Goal: Transaction & Acquisition: Purchase product/service

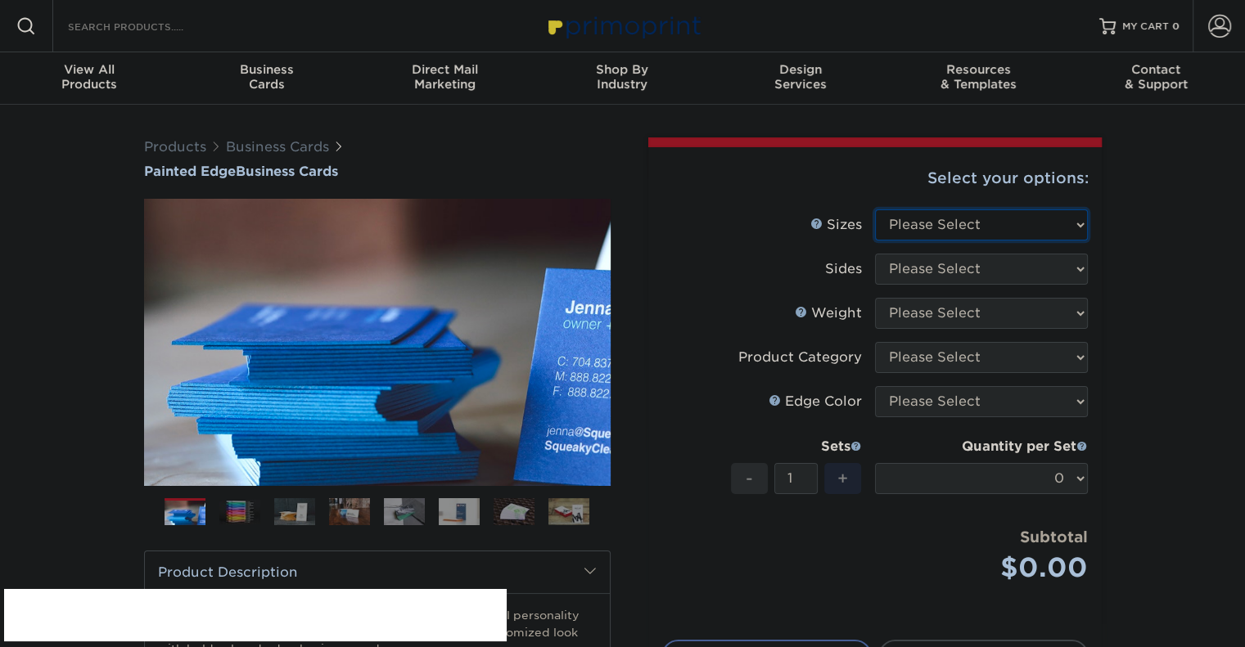
click at [916, 231] on select "Please Select 2" x 3.5" - Standard 2.125" x 3.375" - European 2.5" x 2.5" - Squ…" at bounding box center [981, 225] width 213 height 31
select select "2.00x3.50"
click at [875, 210] on select "Please Select 2" x 3.5" - Standard 2.125" x 3.375" - European 2.5" x 2.5" - Squ…" at bounding box center [981, 225] width 213 height 31
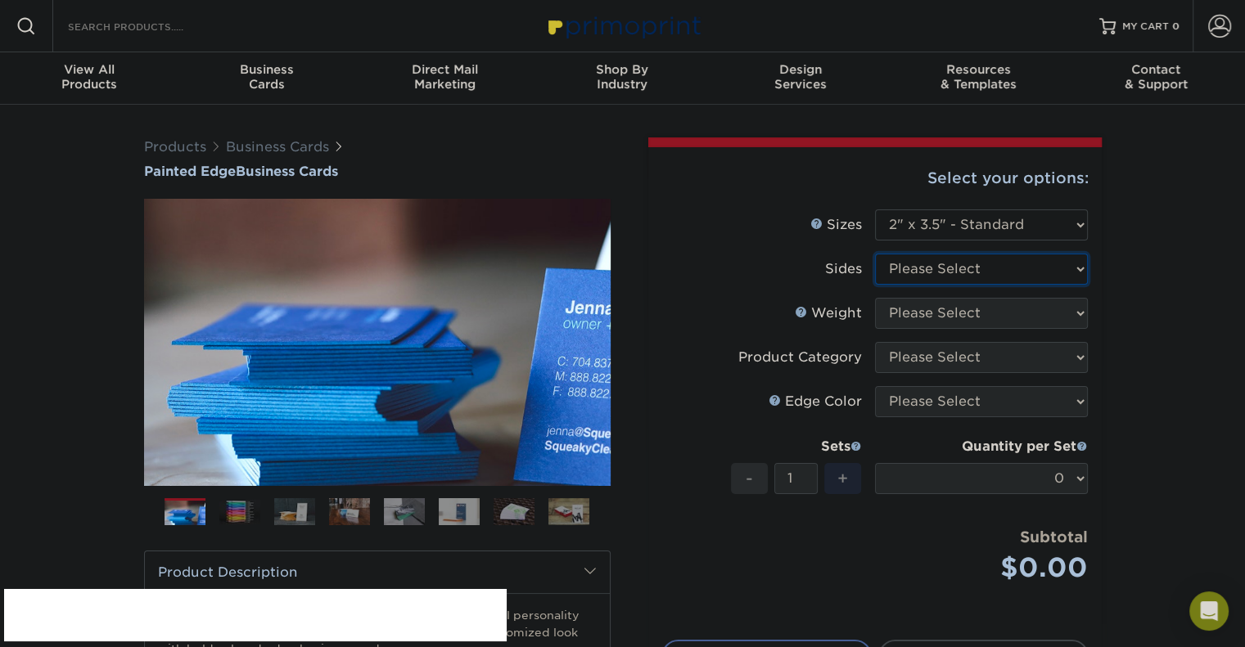
click at [963, 261] on select "Please Select Print Both Sides Print Front Only" at bounding box center [981, 269] width 213 height 31
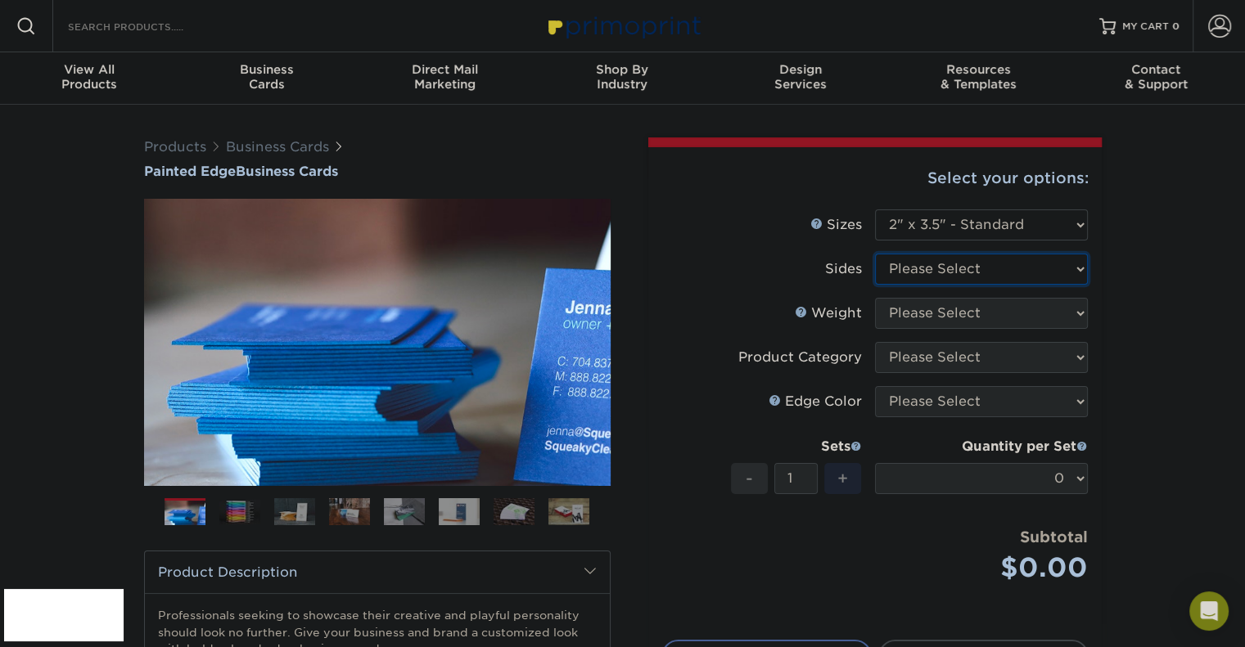
select select "13abbda7-1d64-4f25-8bb2-c179b224825d"
click at [875, 254] on select "Please Select Print Both Sides Print Front Only" at bounding box center [981, 269] width 213 height 31
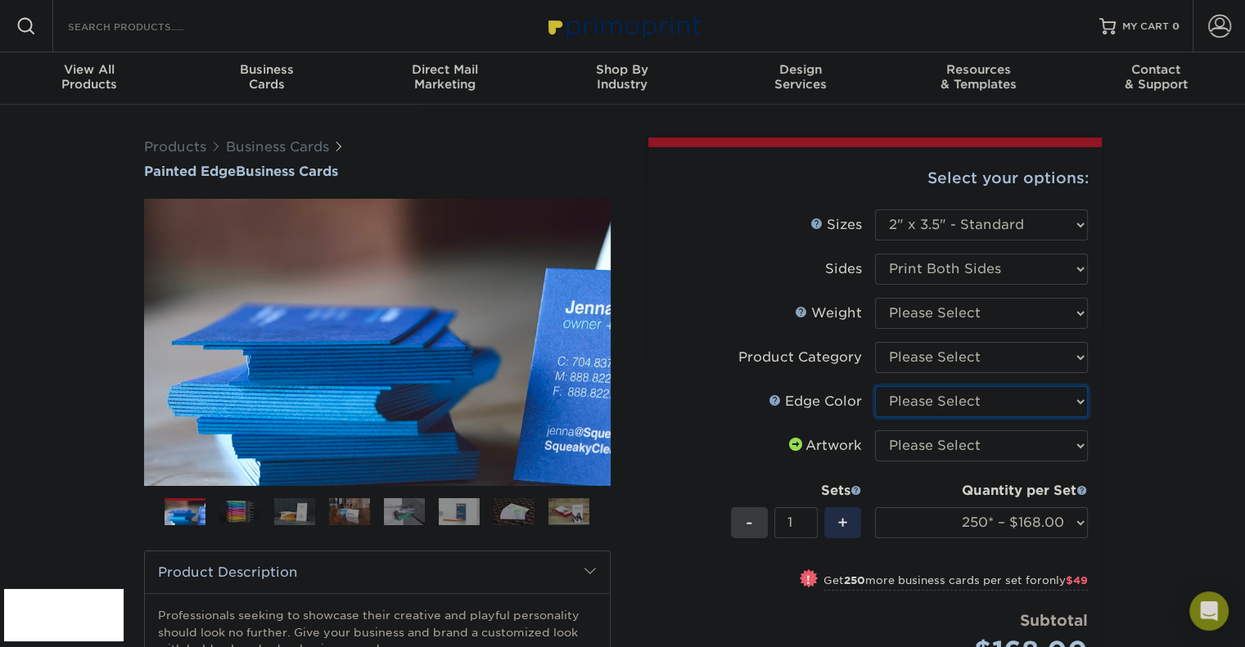
click at [941, 407] on select "Please Select Charcoal Black Brown Blue Pearlescent Blue Pearlescent Gold Pearl…" at bounding box center [981, 401] width 213 height 31
select select "1ae850e6-61c5-45b7-a71d-f488378c5a25"
click at [875, 386] on select "Please Select Charcoal Black Brown Blue Pearlescent Blue Pearlescent Gold Pearl…" at bounding box center [981, 401] width 213 height 31
click at [1017, 359] on select "Please Select Business Cards" at bounding box center [981, 357] width 213 height 31
select select "3b5148f1-0588-4f88-a218-97bcfdce65c1"
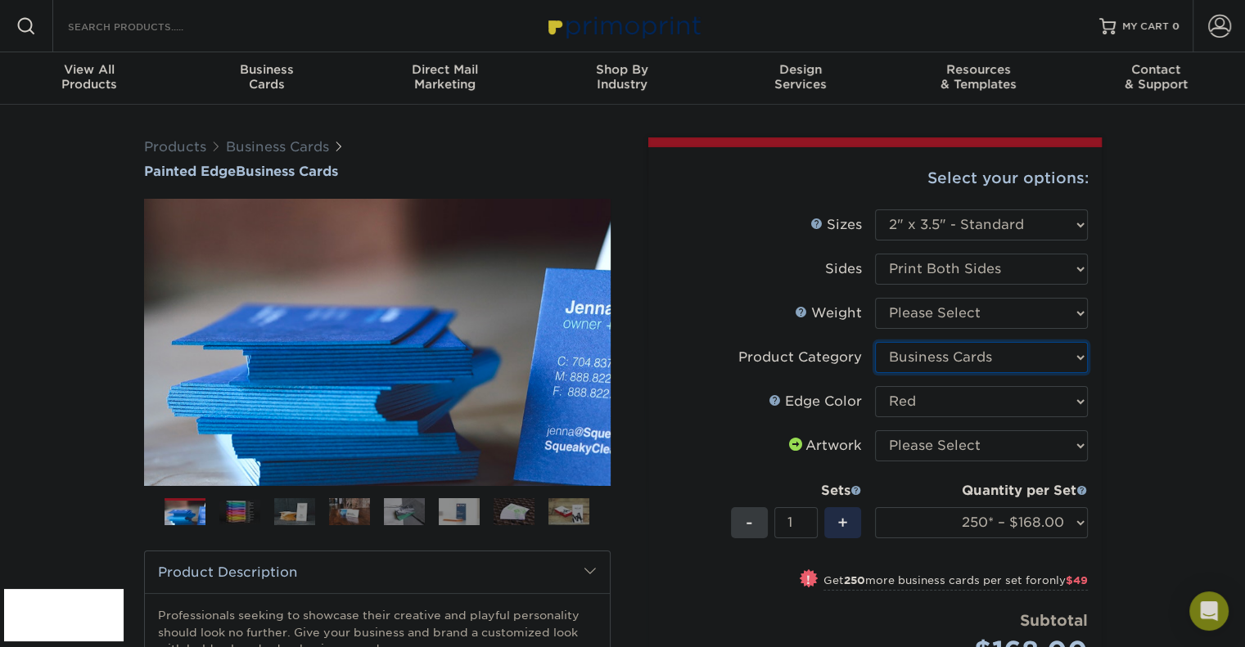
click at [875, 342] on select "Please Select Business Cards" at bounding box center [981, 357] width 213 height 31
click at [969, 316] on select "Please Select 32PTUC" at bounding box center [981, 313] width 213 height 31
select select "32PTUC"
click at [875, 298] on select "Please Select 32PTUC" at bounding box center [981, 313] width 213 height 31
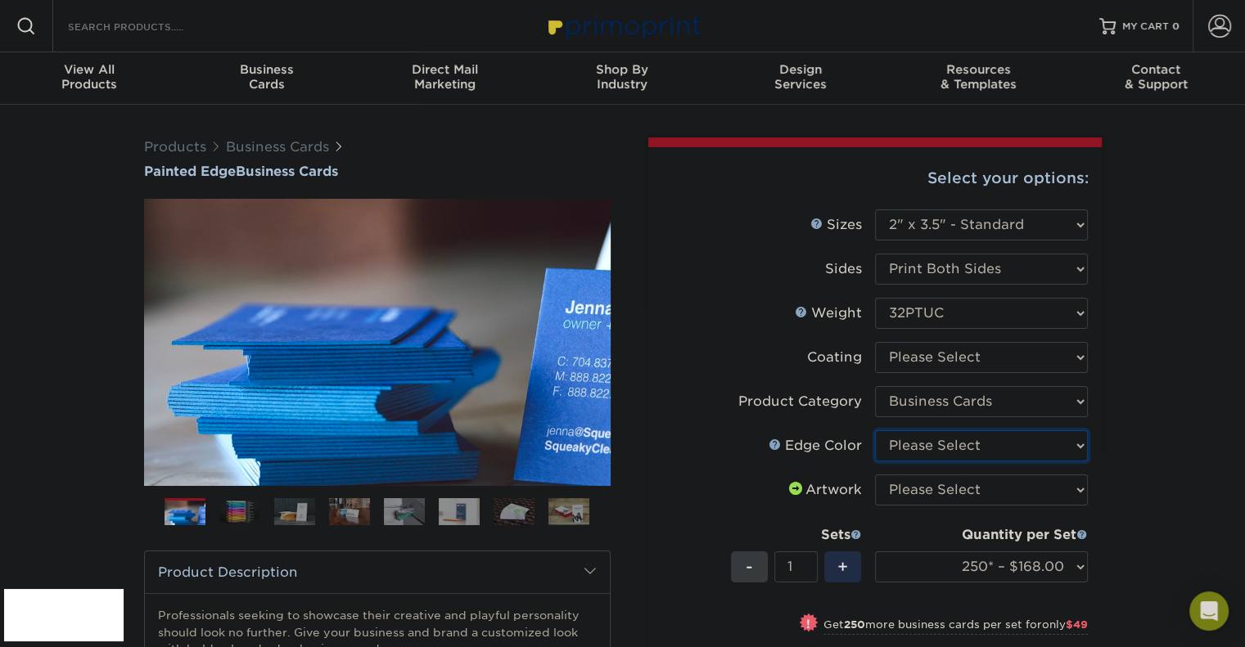
click at [1064, 451] on select "Please Select Charcoal Black Brown Blue Pearlescent Blue Pearlescent Gold Pearl…" at bounding box center [981, 446] width 213 height 31
select select "1ae850e6-61c5-45b7-a71d-f488378c5a25"
click at [875, 431] on select "Please Select Charcoal Black Brown Blue Pearlescent Blue Pearlescent Gold Pearl…" at bounding box center [981, 446] width 213 height 31
click at [1120, 432] on div "Products Business Cards Painted Edge Business Cards Previous Next" at bounding box center [622, 548] width 1245 height 886
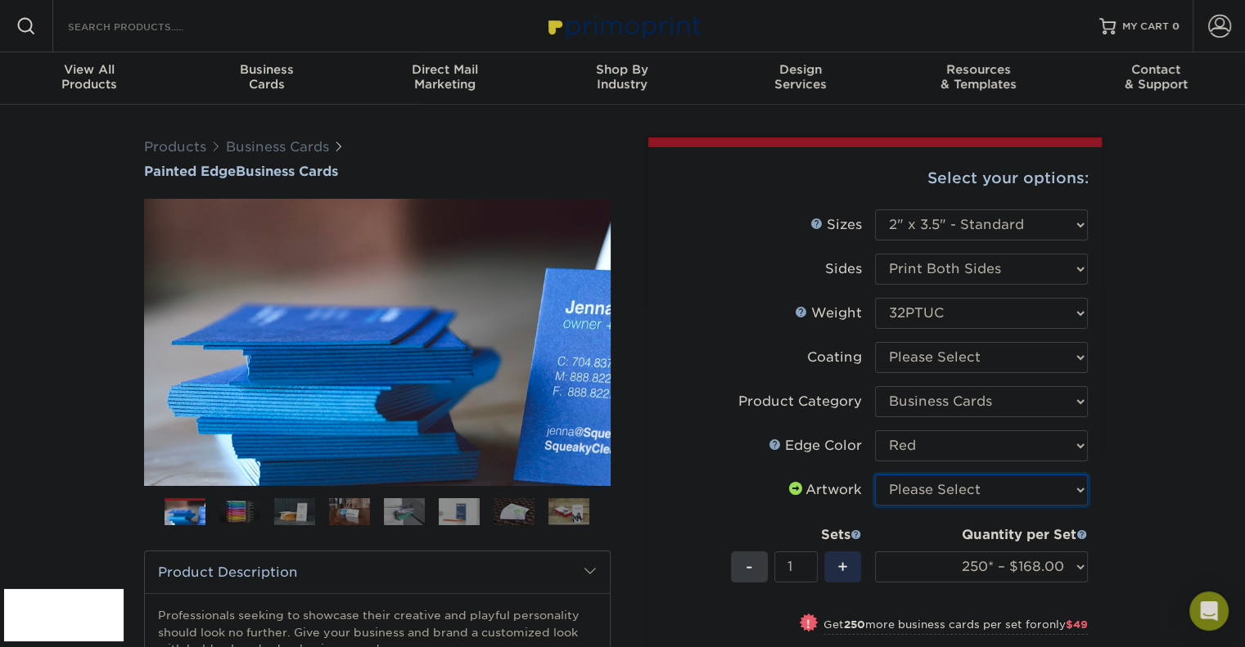
click at [1030, 477] on select "Please Select I will upload files I need a design - $100" at bounding box center [981, 490] width 213 height 31
select select "upload"
click at [875, 475] on select "Please Select I will upload files I need a design - $100" at bounding box center [981, 490] width 213 height 31
click at [1148, 476] on div "Products Business Cards Painted Edge Business Cards Previous Next" at bounding box center [622, 548] width 1245 height 886
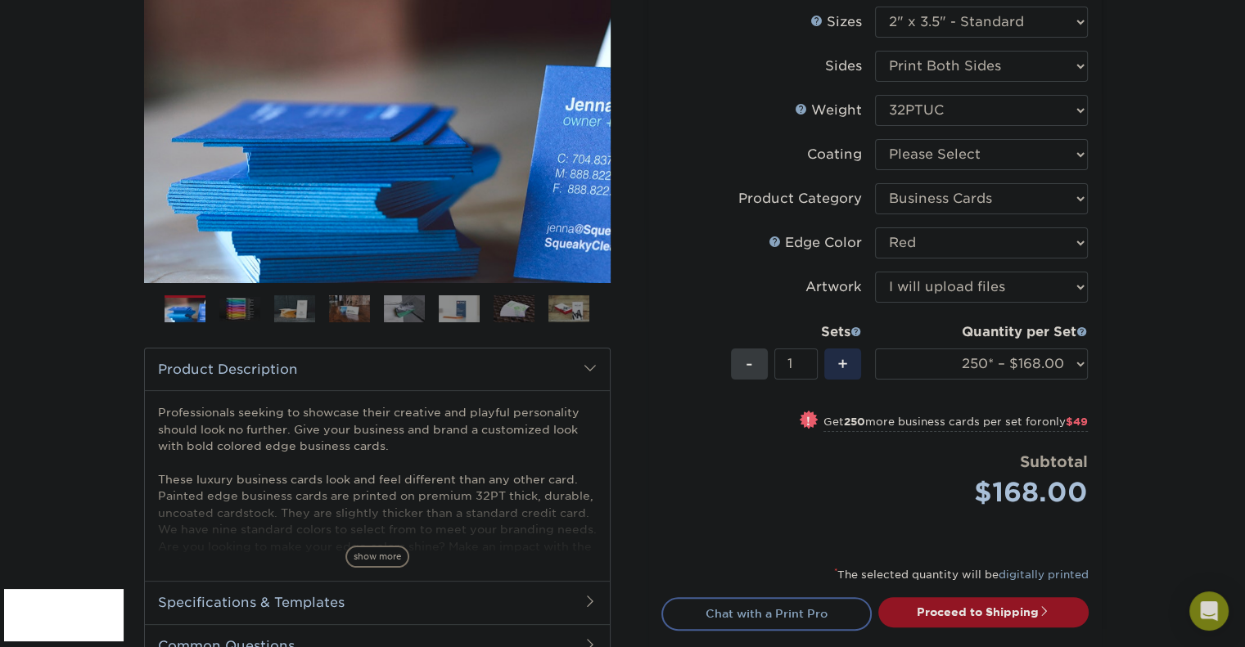
scroll to position [203, 0]
click at [1060, 359] on select "250* – $168.00 500* – $217.00 1000* – $339.00" at bounding box center [981, 364] width 213 height 31
click at [875, 349] on select "250* – $168.00 500* – $217.00 1000* – $339.00" at bounding box center [981, 364] width 213 height 31
click at [1162, 434] on div "Products Business Cards Painted Edge Business Cards Previous Next" at bounding box center [622, 345] width 1245 height 886
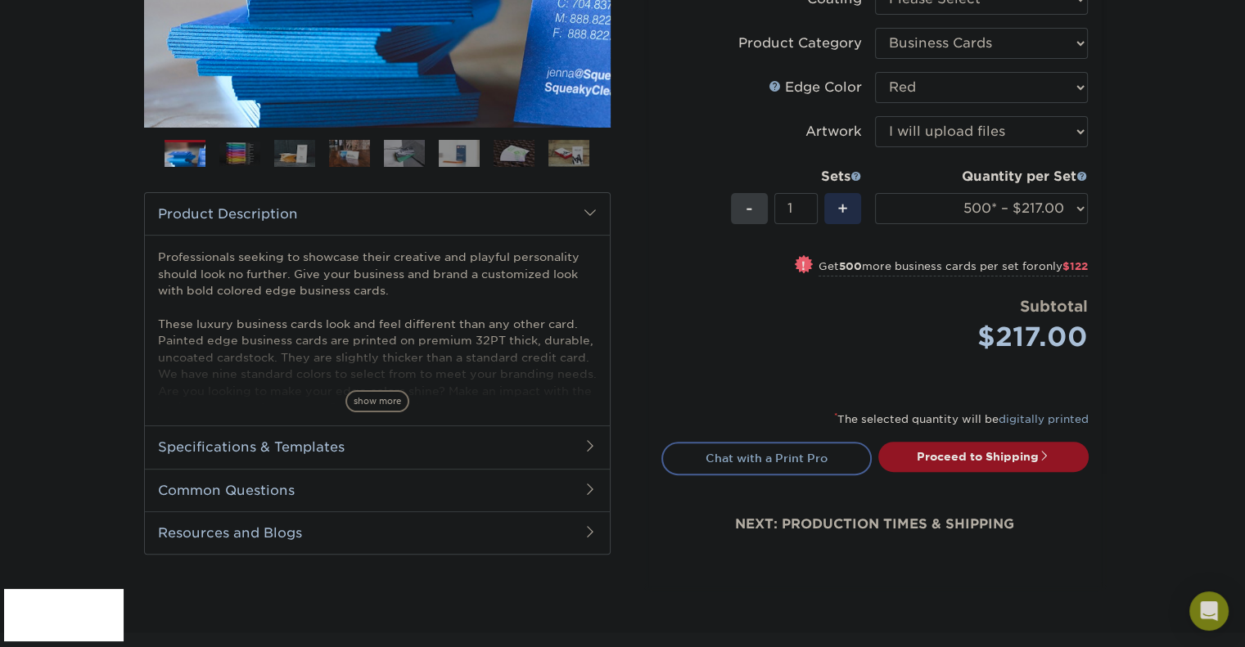
scroll to position [360, 0]
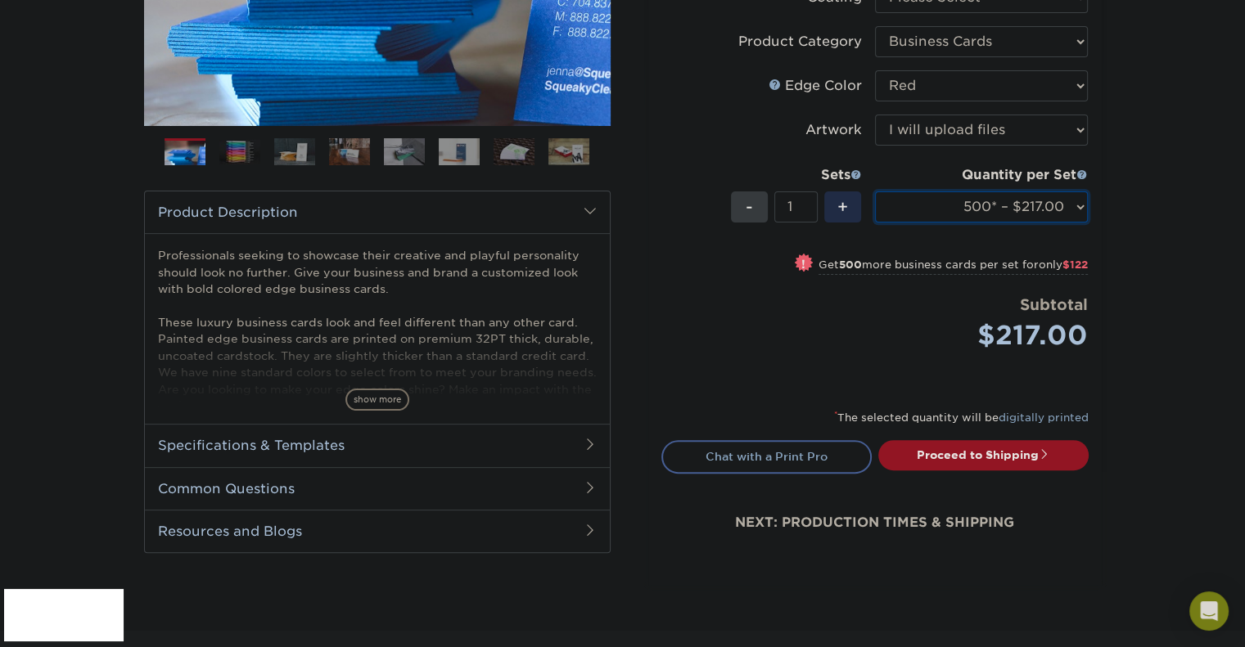
click at [1025, 209] on select "250* – $168.00 500* – $217.00 1000* – $339.00" at bounding box center [981, 207] width 213 height 31
select select "1000* – $339.00"
click at [875, 192] on select "250* – $168.00 500* – $217.00 1000* – $339.00" at bounding box center [981, 207] width 213 height 31
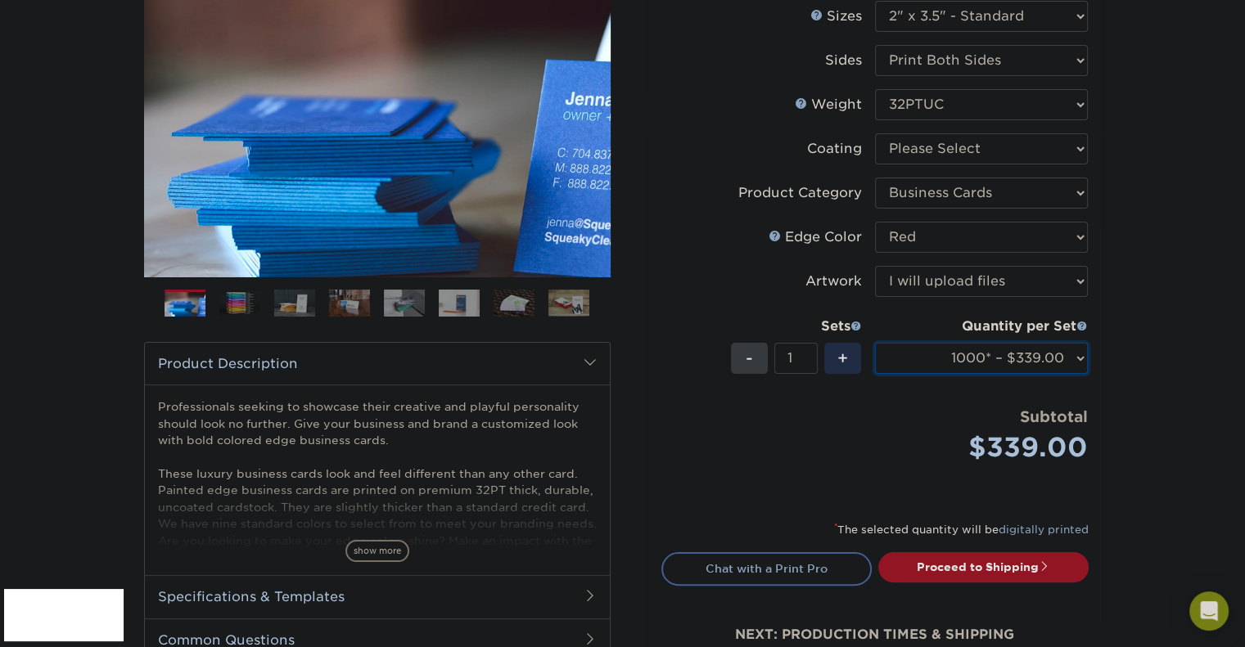
scroll to position [0, 0]
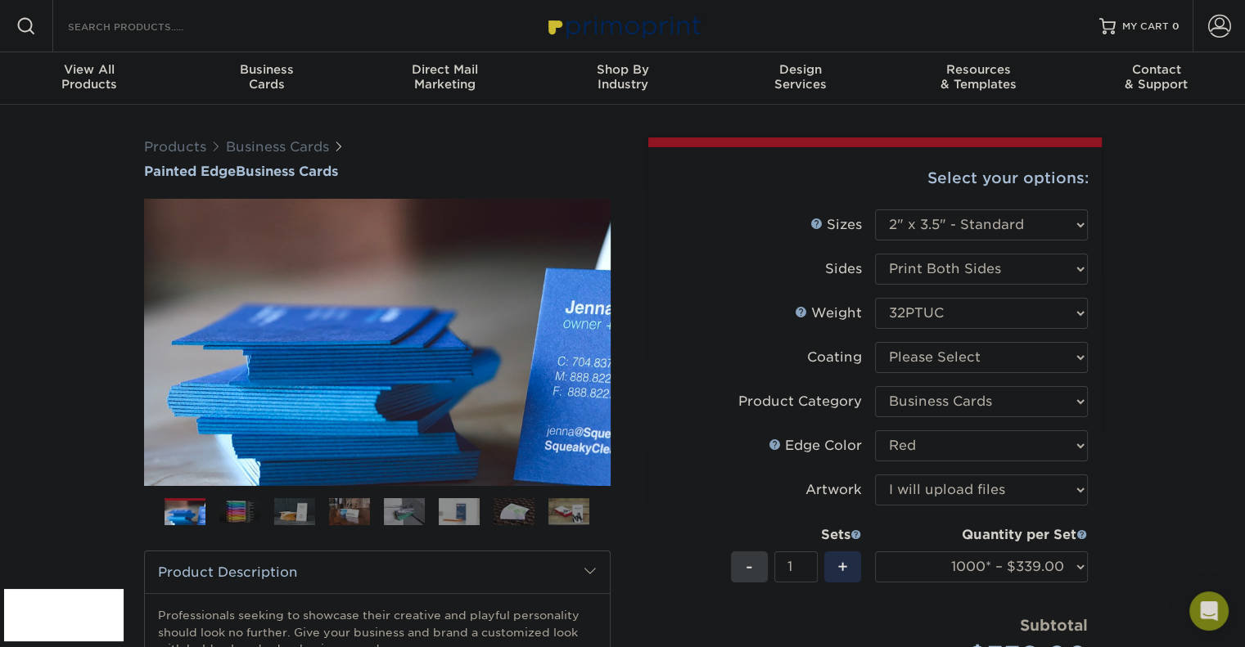
click at [249, 508] on img at bounding box center [239, 512] width 41 height 25
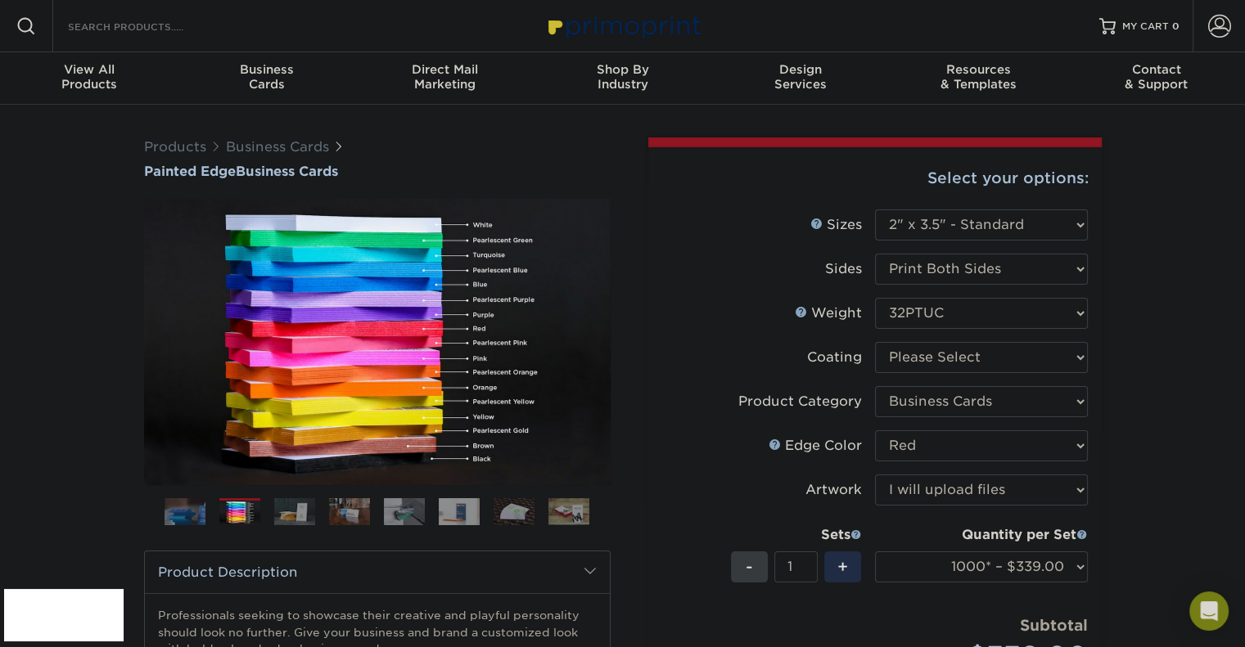
click at [278, 508] on img at bounding box center [294, 512] width 41 height 28
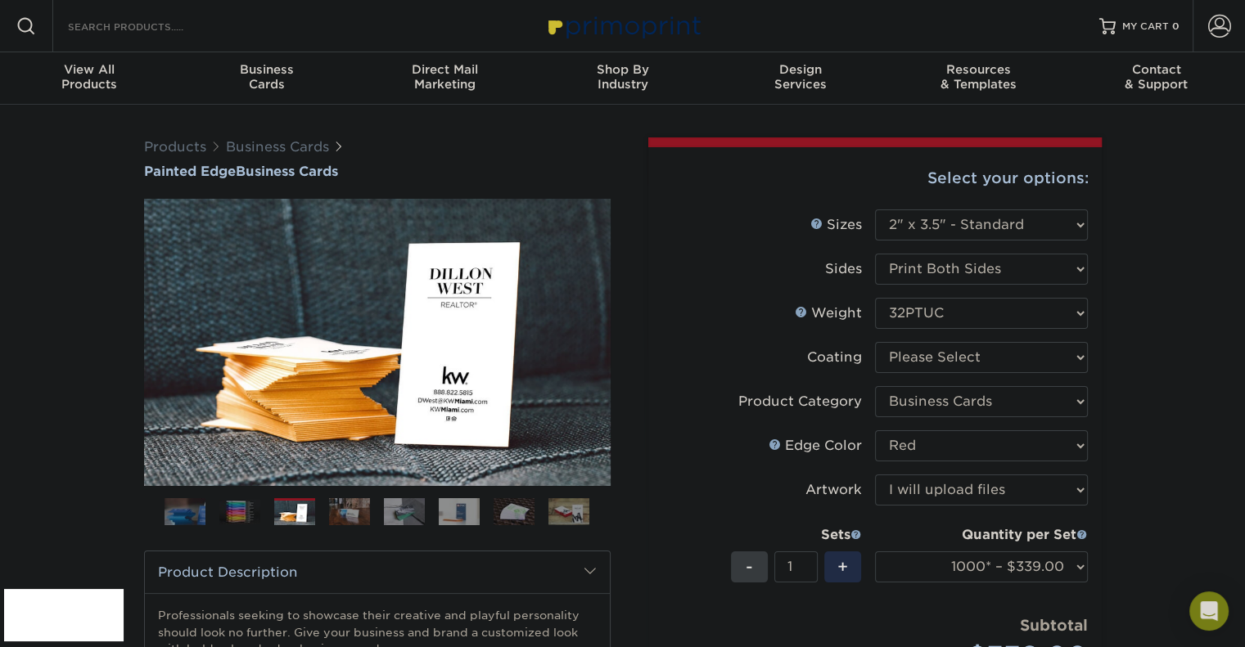
click at [329, 508] on img at bounding box center [349, 512] width 41 height 28
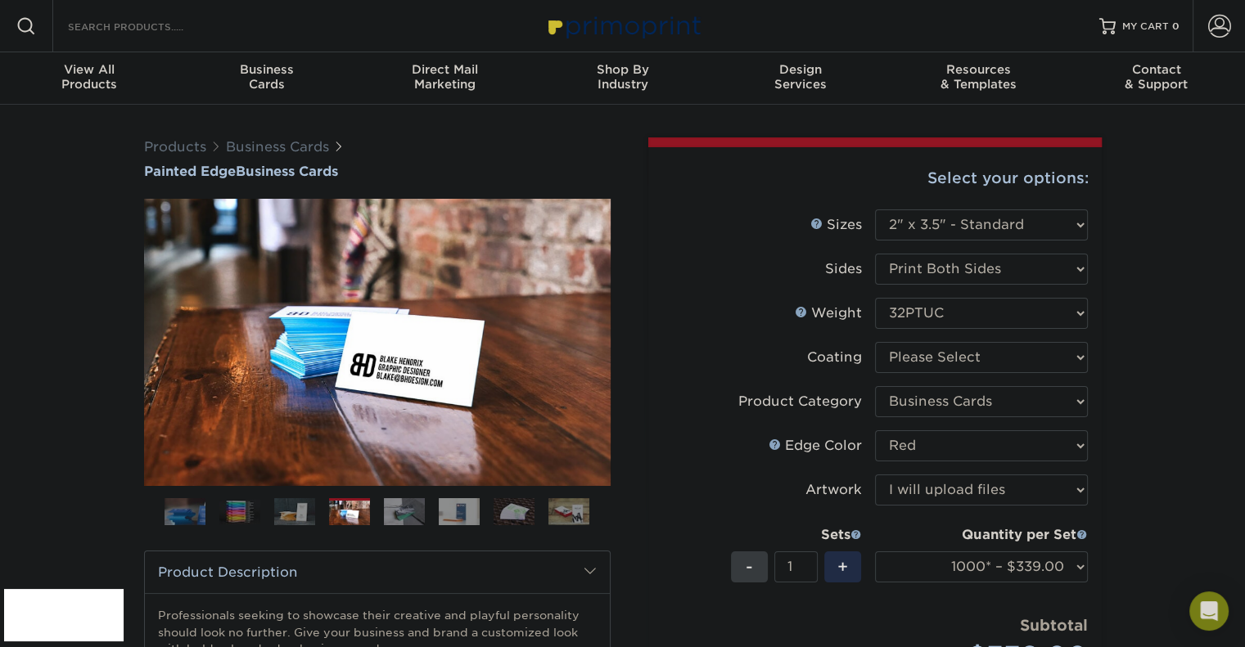
click at [382, 505] on ol at bounding box center [377, 517] width 467 height 39
click at [399, 509] on img at bounding box center [404, 512] width 41 height 28
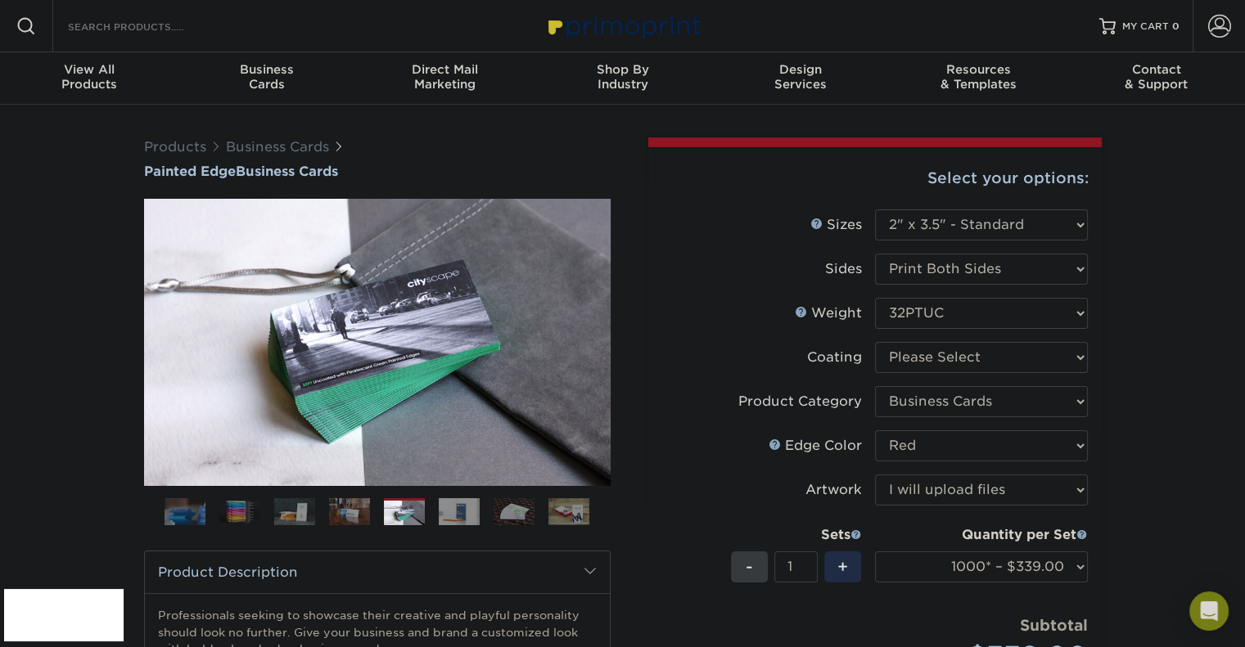
click at [439, 511] on img at bounding box center [459, 512] width 41 height 28
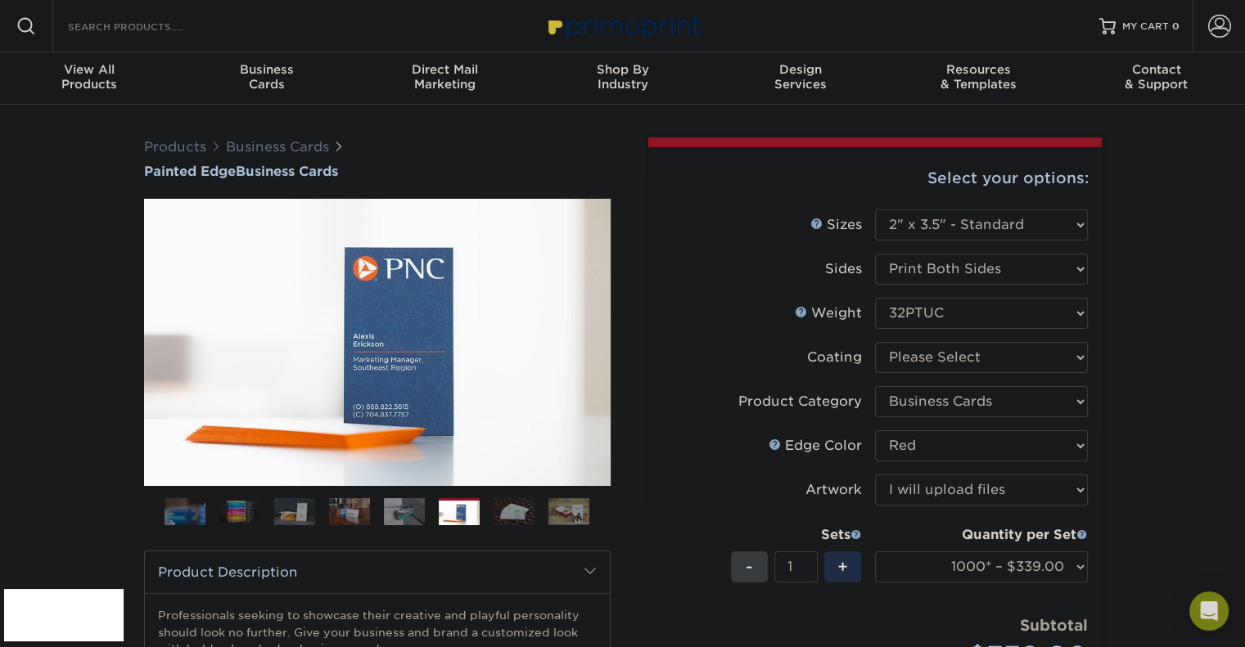
click at [498, 507] on img at bounding box center [514, 512] width 41 height 28
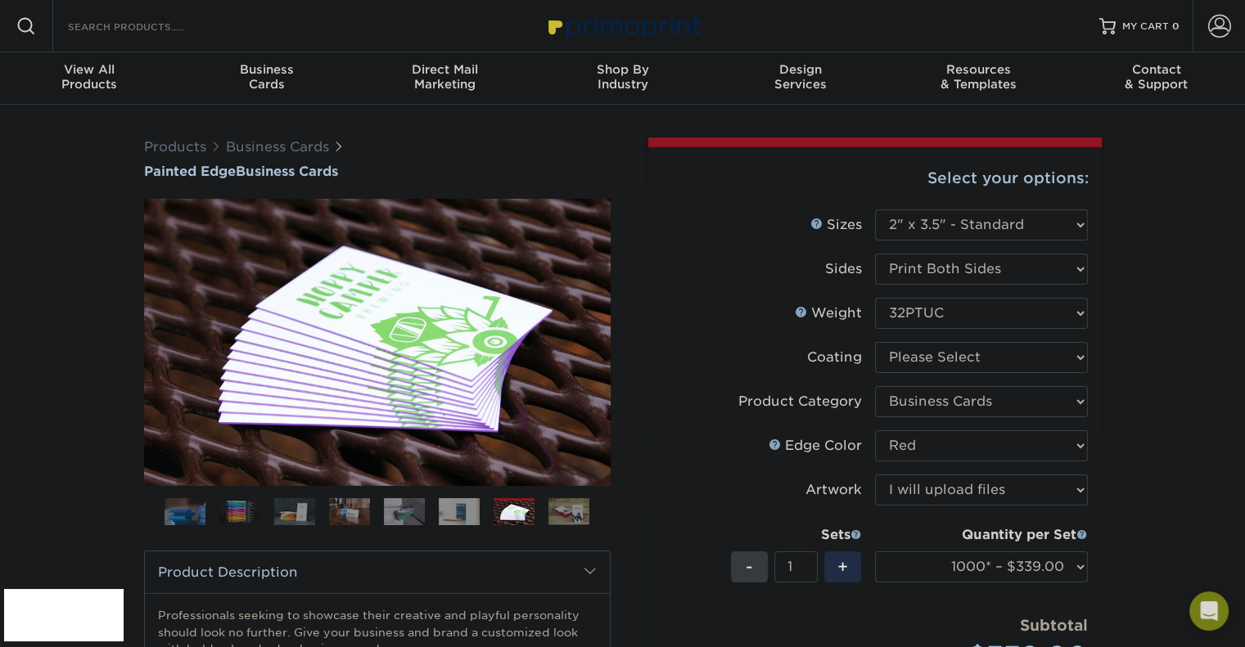
click at [558, 507] on img at bounding box center [568, 512] width 41 height 28
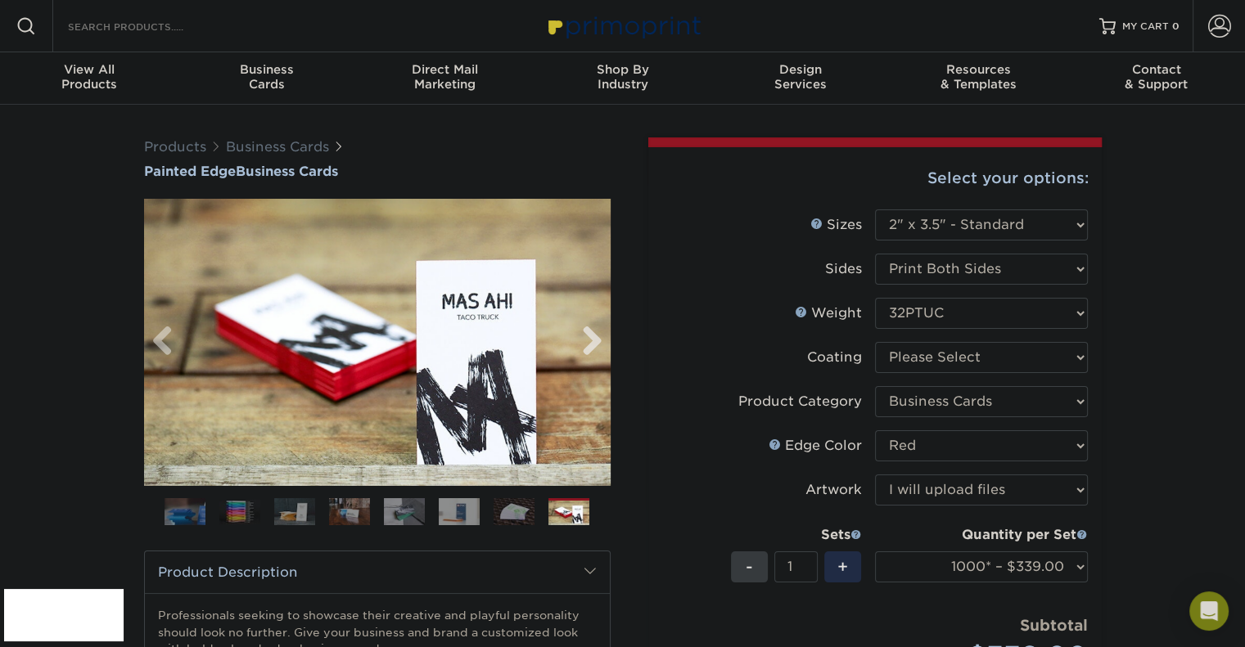
click at [593, 343] on link "Next" at bounding box center [586, 342] width 33 height 33
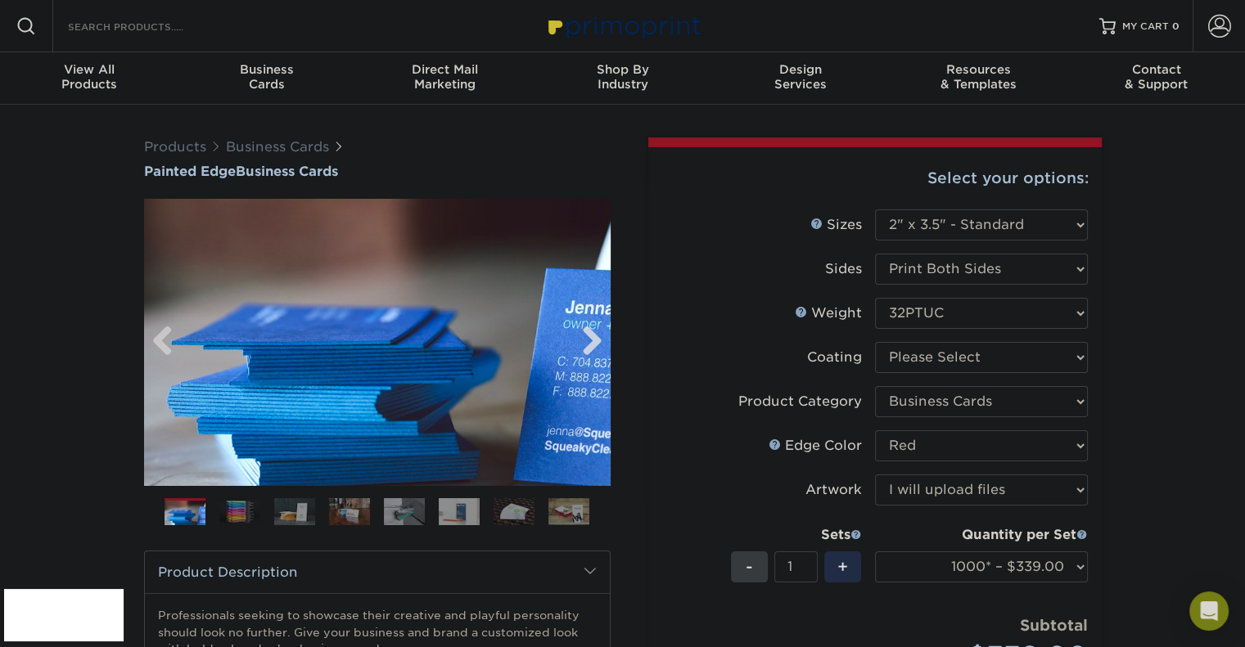
click at [593, 343] on link "Next" at bounding box center [586, 342] width 33 height 33
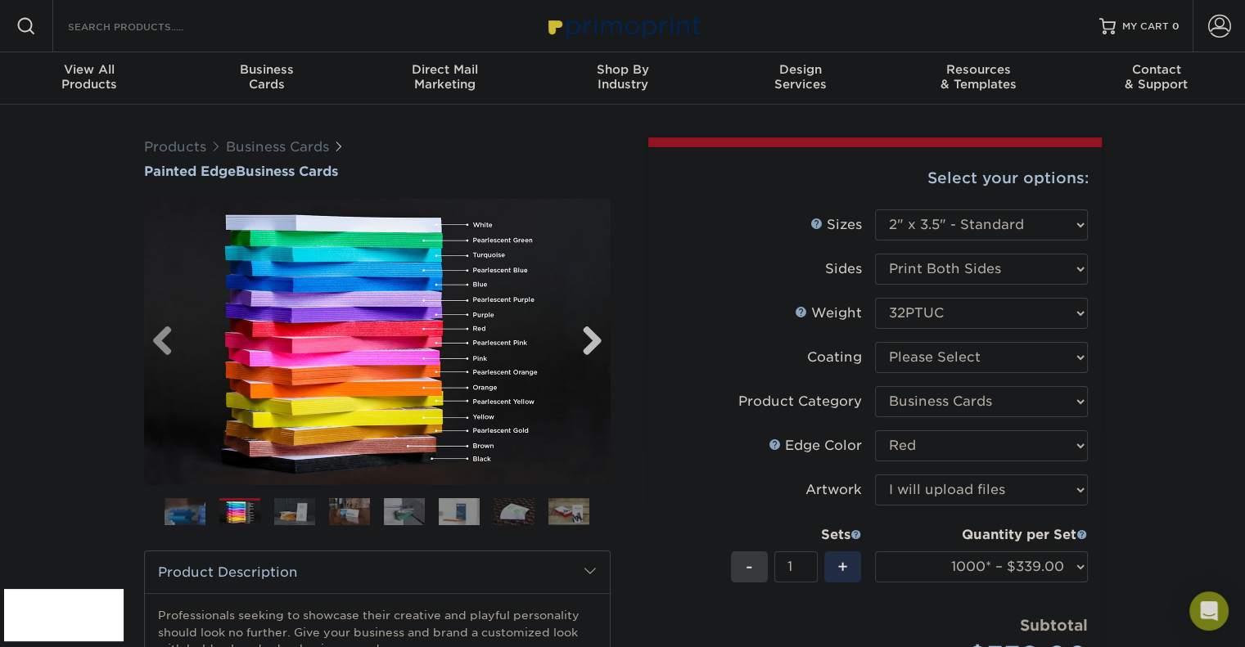
click at [593, 343] on link "Next" at bounding box center [586, 342] width 33 height 33
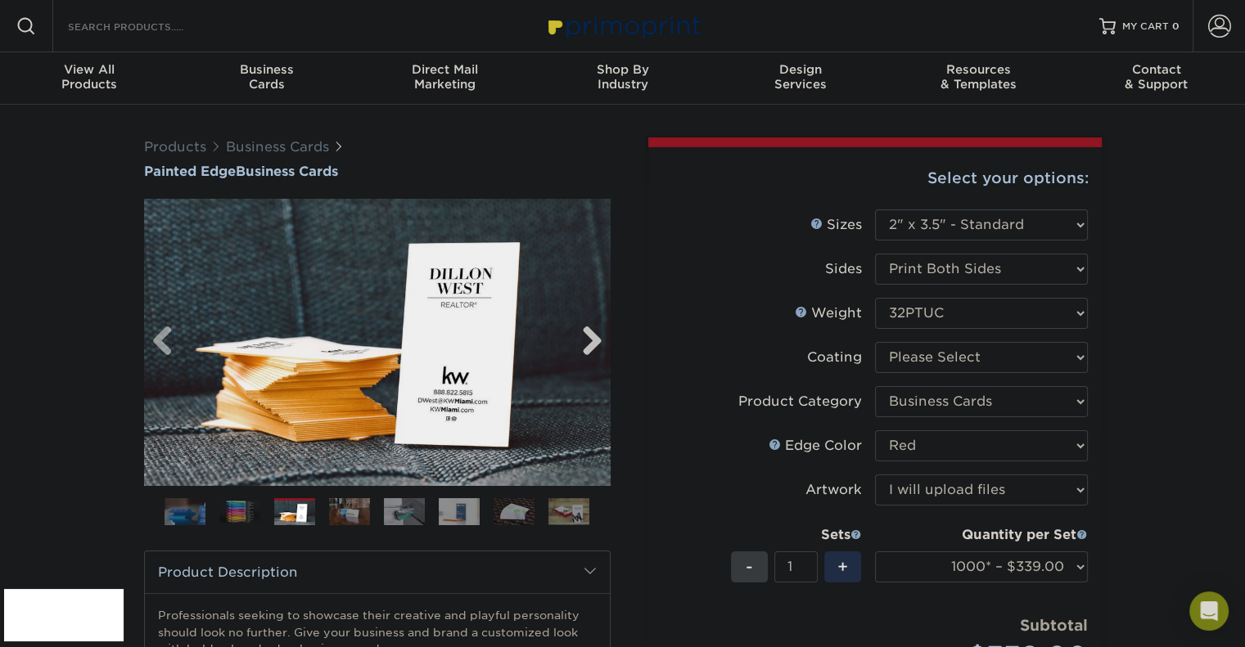
click at [593, 343] on link "Next" at bounding box center [586, 342] width 33 height 33
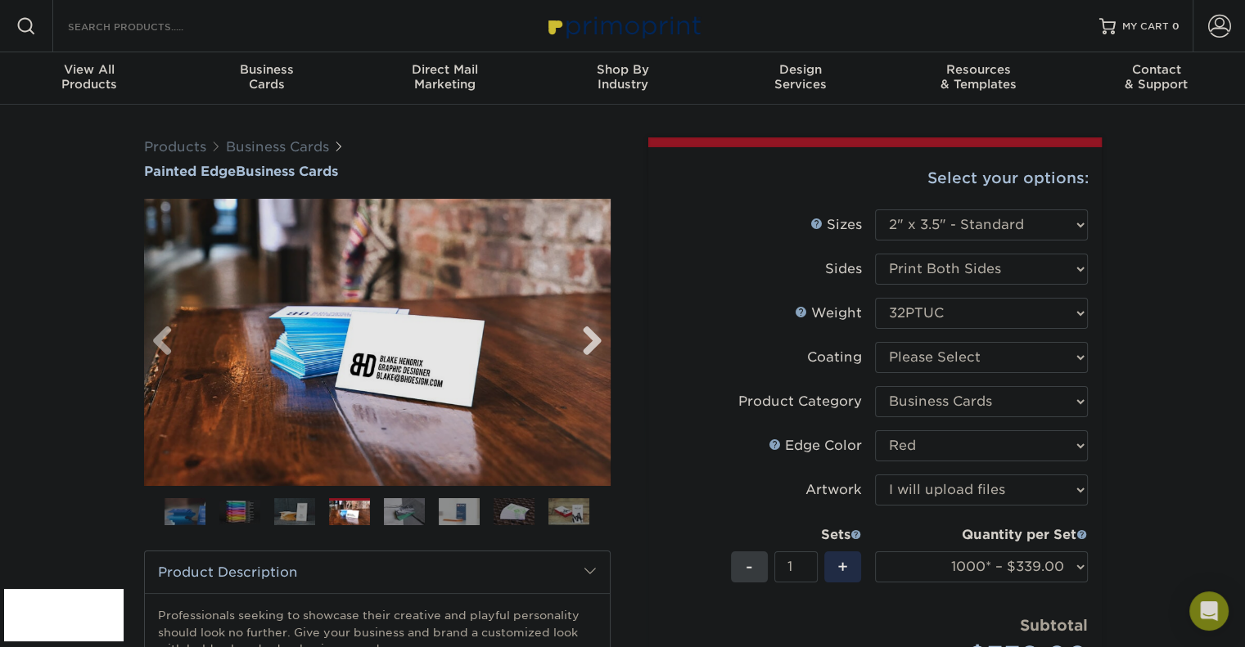
click at [593, 343] on link "Next" at bounding box center [586, 342] width 33 height 33
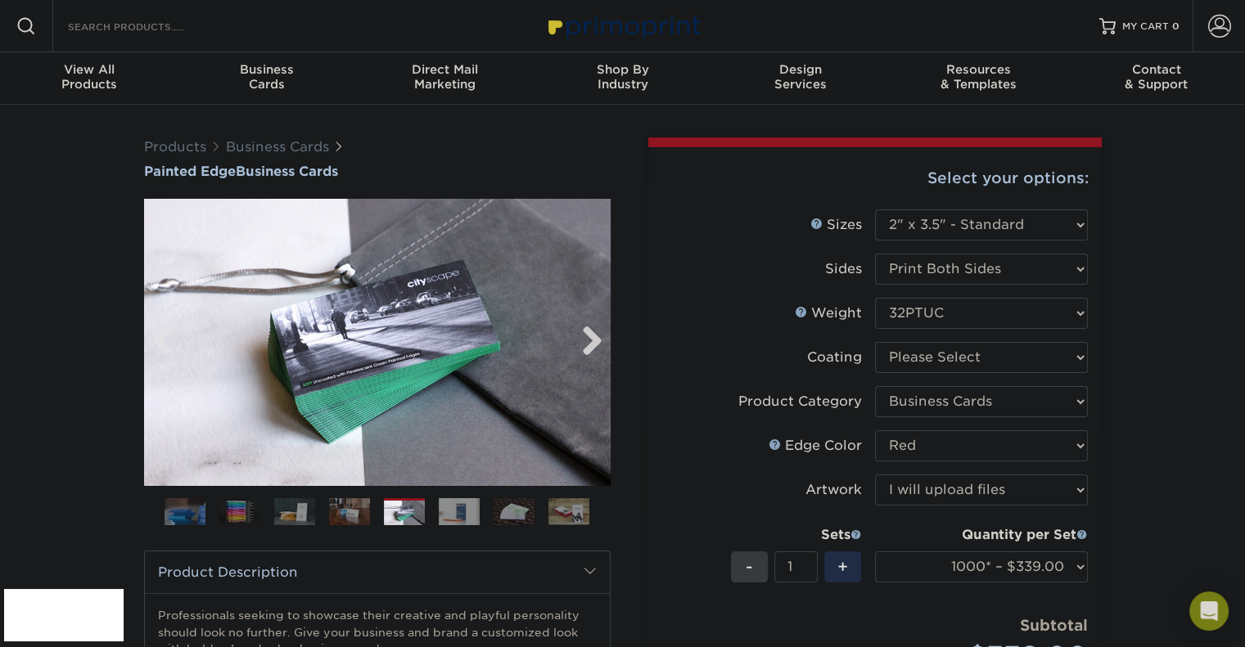
click at [593, 343] on link "Next" at bounding box center [586, 342] width 33 height 33
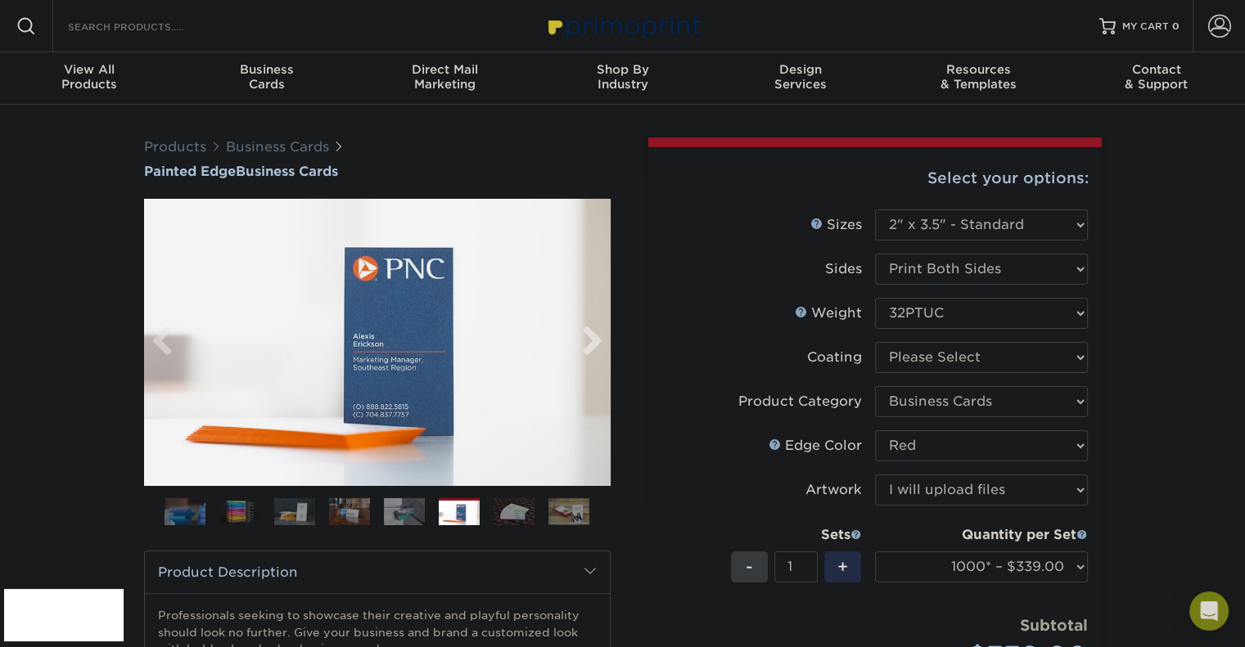
click at [593, 343] on link "Next" at bounding box center [586, 342] width 33 height 33
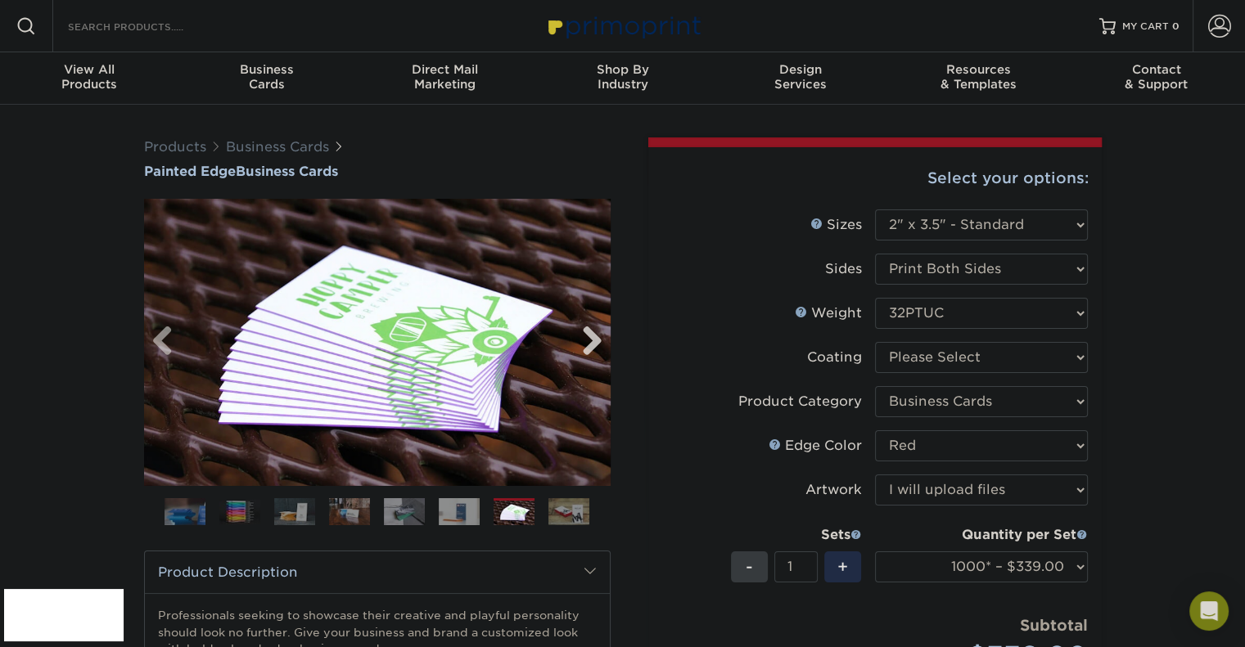
click at [593, 343] on link "Next" at bounding box center [586, 342] width 33 height 33
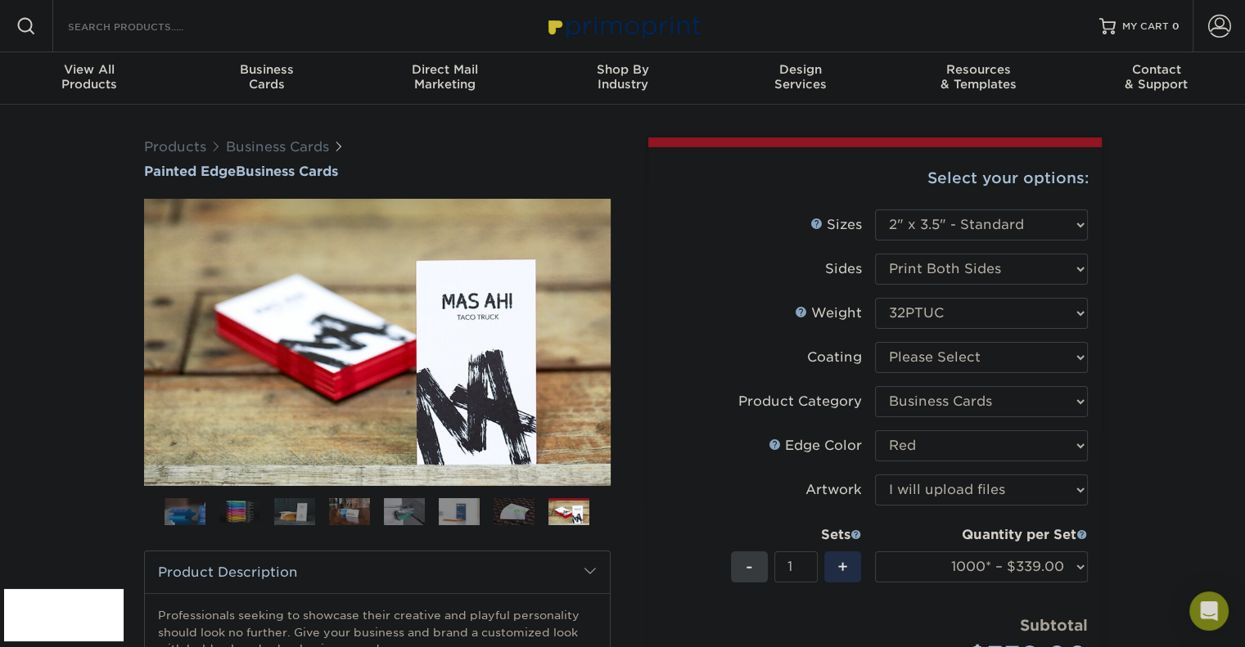
click at [696, 355] on label "Coating" at bounding box center [768, 357] width 213 height 31
